Goal: Transaction & Acquisition: Book appointment/travel/reservation

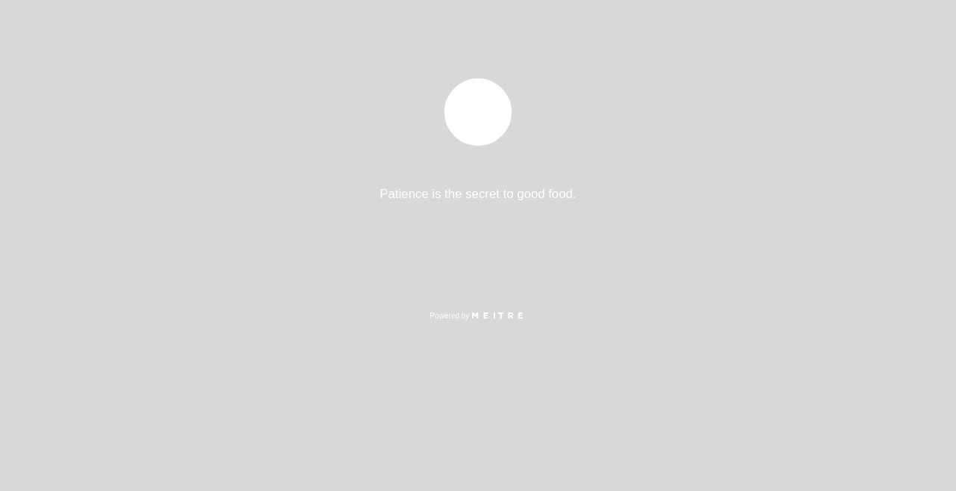
select select "pt"
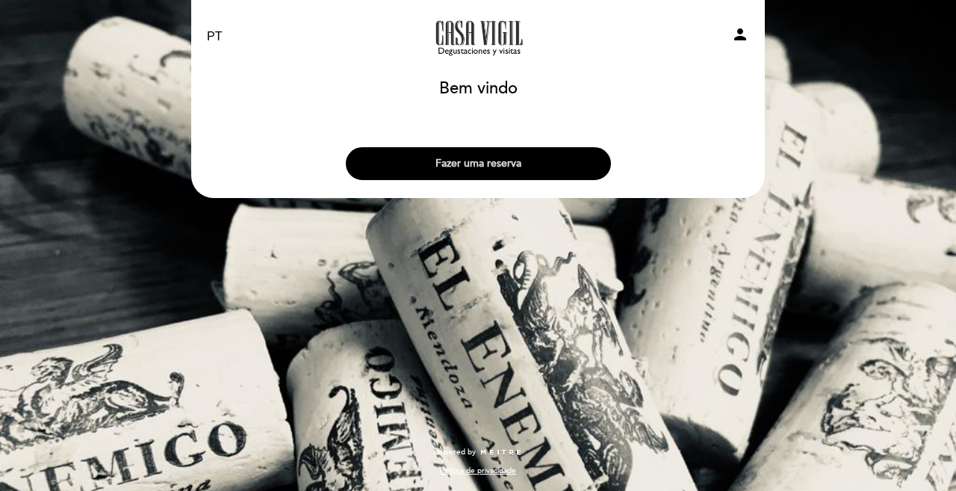
click at [482, 168] on button "Fazer uma reserva" at bounding box center [478, 163] width 265 height 33
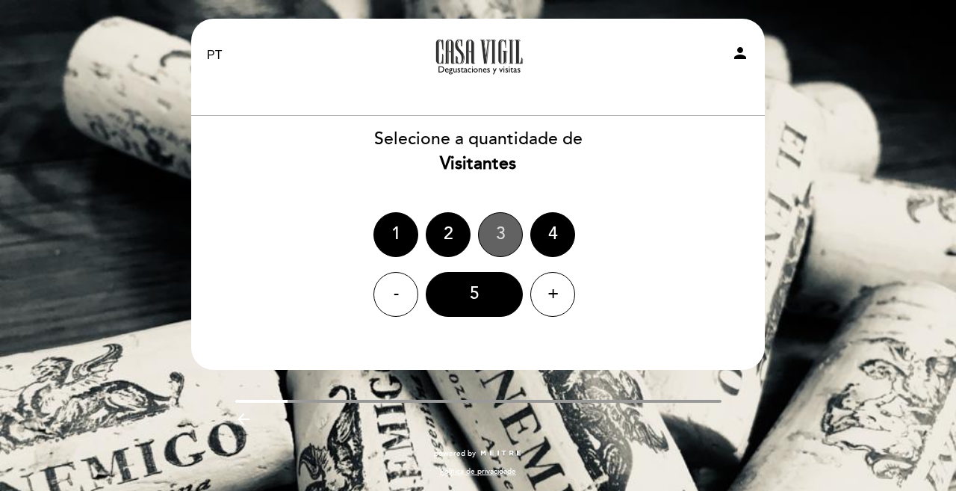
click at [500, 233] on div "3" at bounding box center [500, 234] width 45 height 45
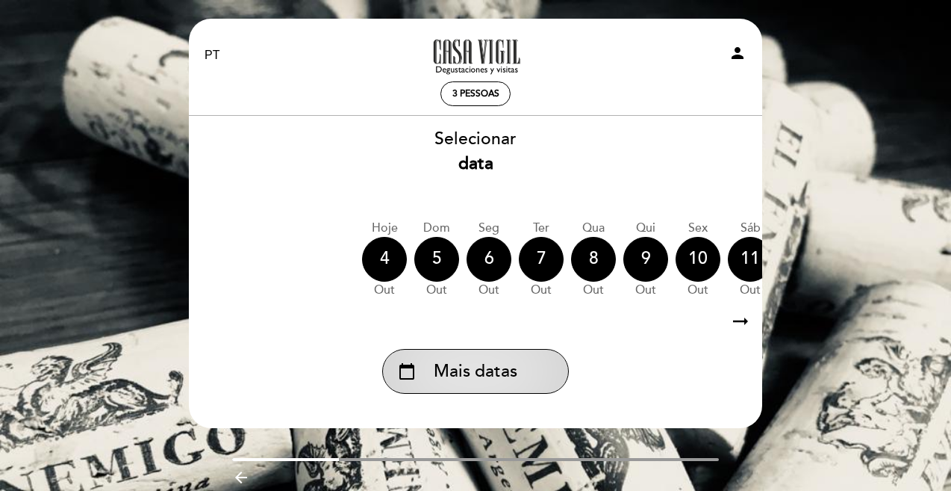
click at [509, 364] on span "Mais datas" at bounding box center [476, 371] width 84 height 25
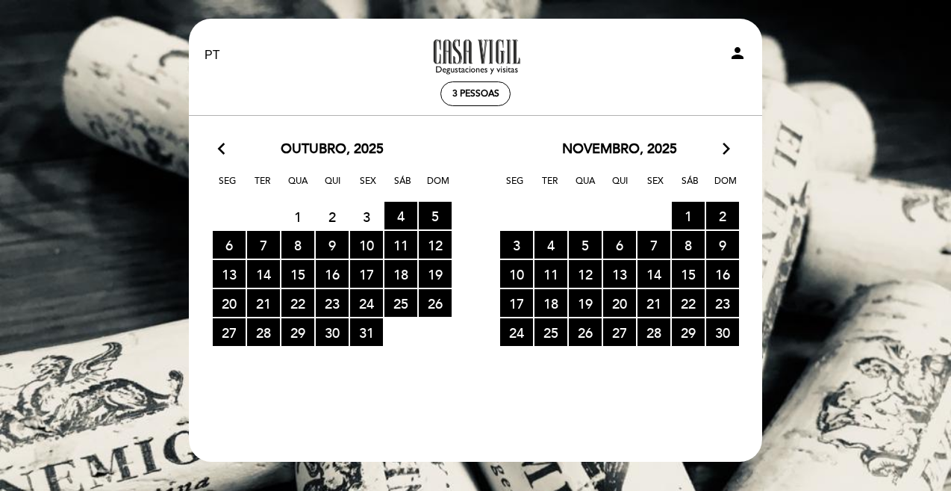
click at [726, 150] on icon "arrow_forward_ios" at bounding box center [726, 149] width 13 height 19
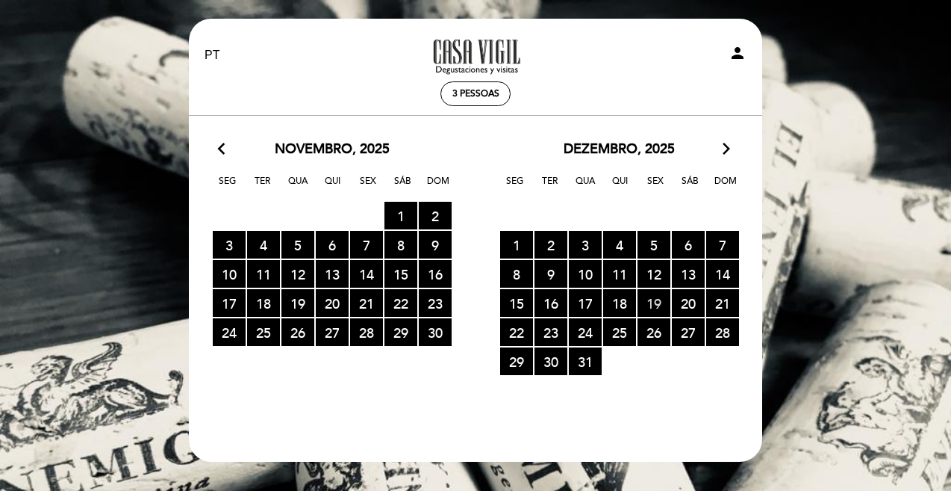
click at [650, 300] on span "19 RESERVAS DISPONÍVEIS" at bounding box center [654, 303] width 33 height 28
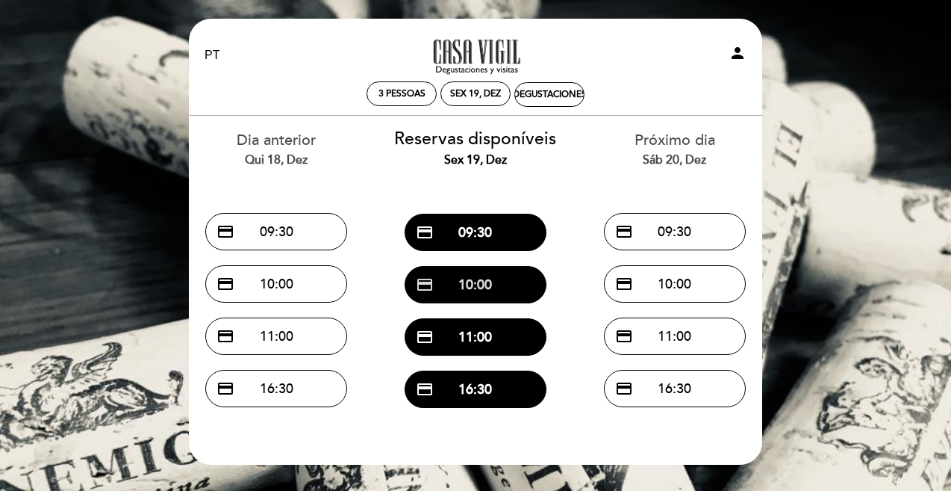
click at [508, 279] on button "credit_card 10:00" at bounding box center [476, 284] width 142 height 37
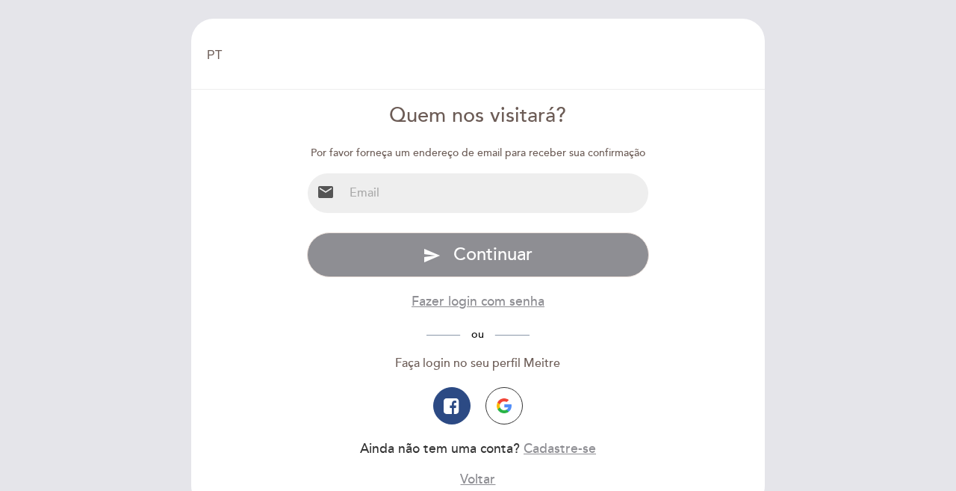
select select "pt"
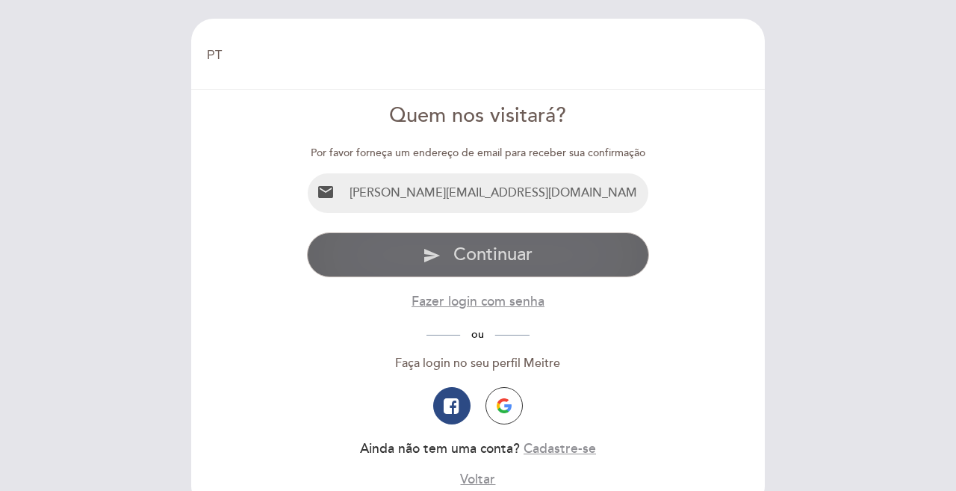
type input "[PERSON_NAME][EMAIL_ADDRESS][DOMAIN_NAME]"
click at [507, 260] on span "Continuar" at bounding box center [492, 254] width 79 height 22
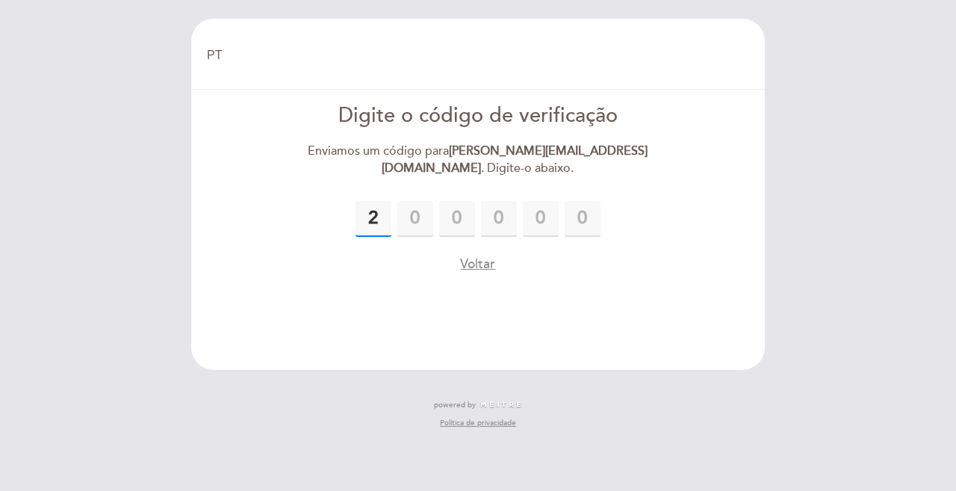
type input "2"
type input "0"
type input "9"
type input "3"
type input "2"
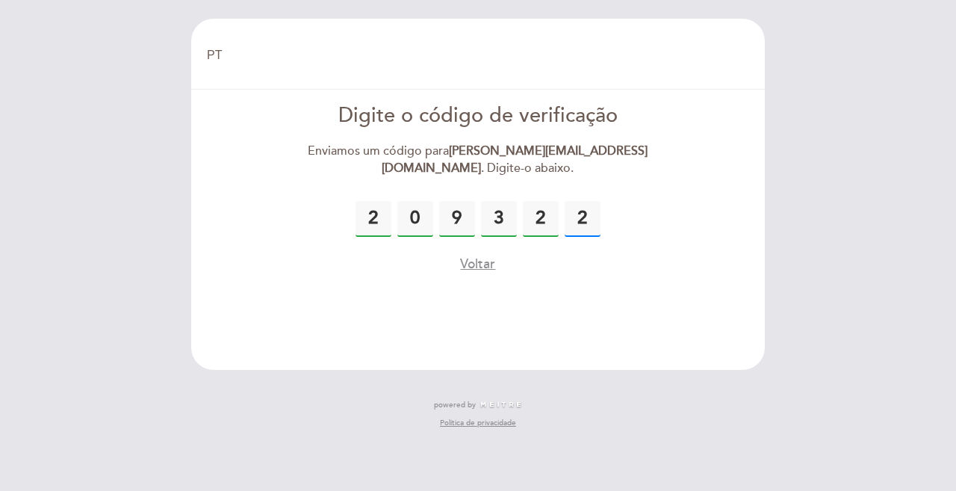
type input "2"
